Goal: Task Accomplishment & Management: Use online tool/utility

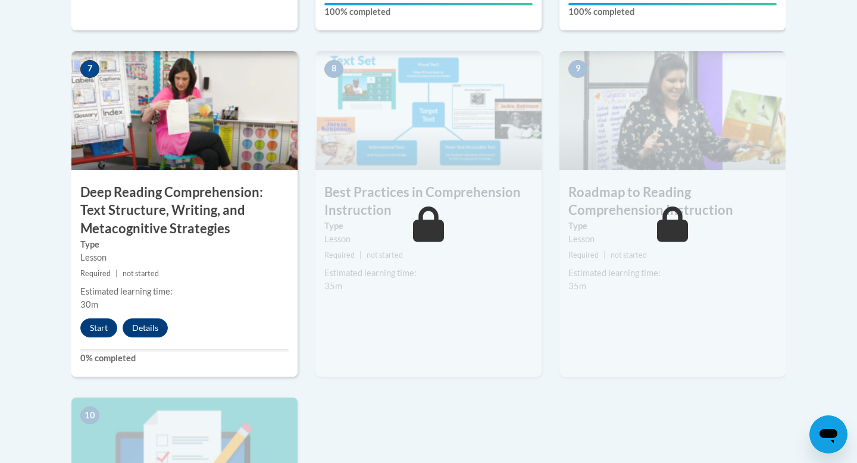
scroll to position [1023, 0]
click at [95, 328] on button "Start" at bounding box center [98, 327] width 37 height 19
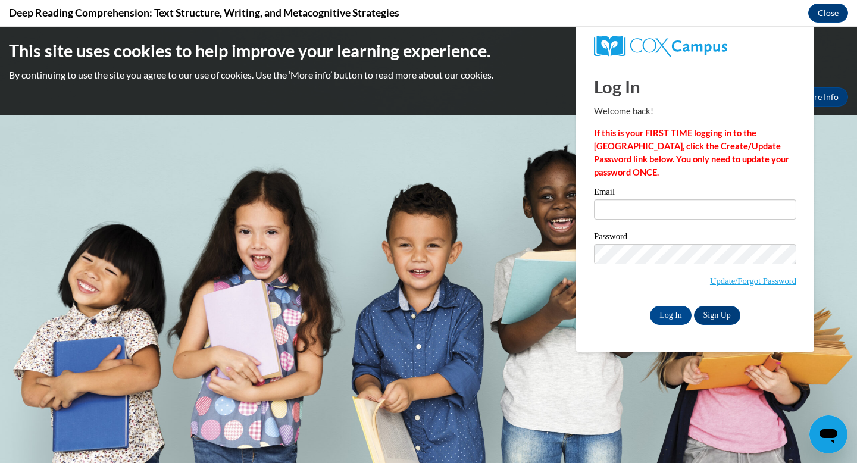
scroll to position [0, 0]
type input "jantono1@depaul.edu"
click at [672, 313] on input "Log In" at bounding box center [671, 315] width 42 height 19
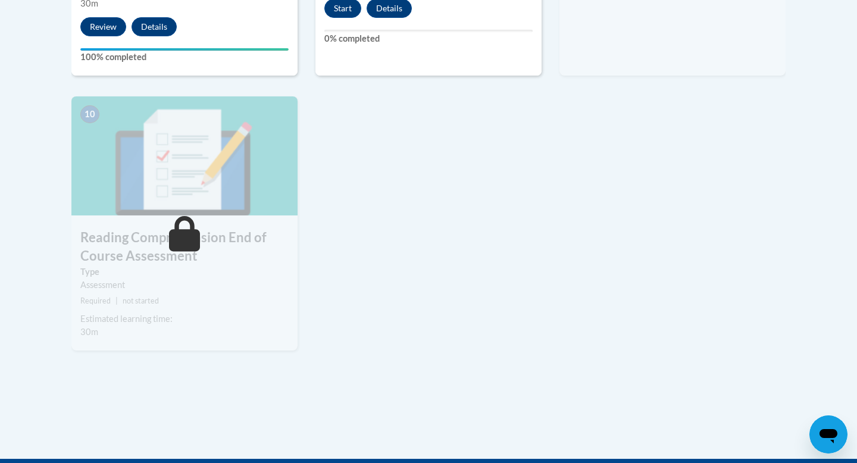
scroll to position [1322, 0]
